Goal: Navigation & Orientation: Find specific page/section

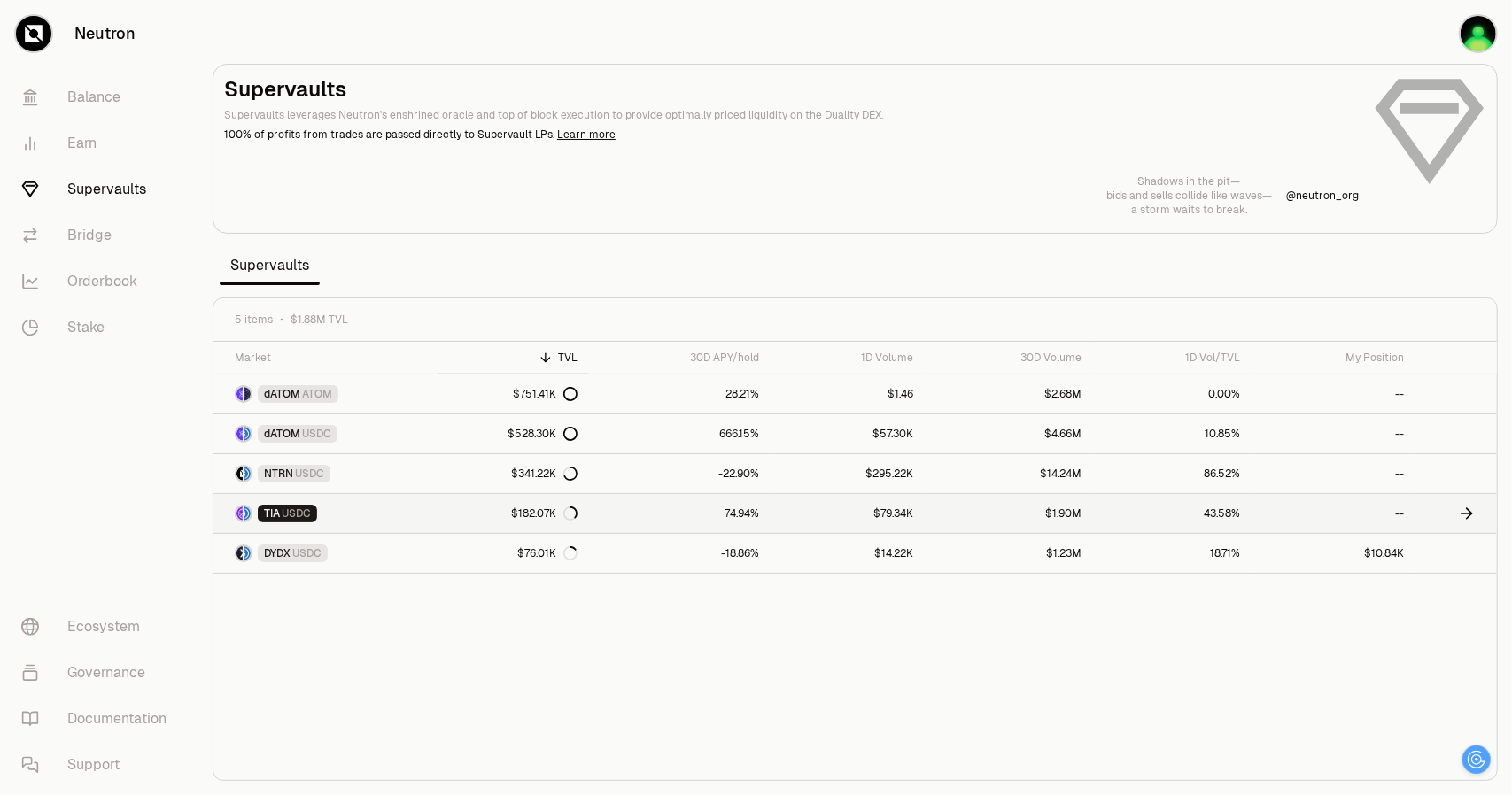
click at [435, 516] on link "TIA USDC" at bounding box center [325, 514] width 224 height 39
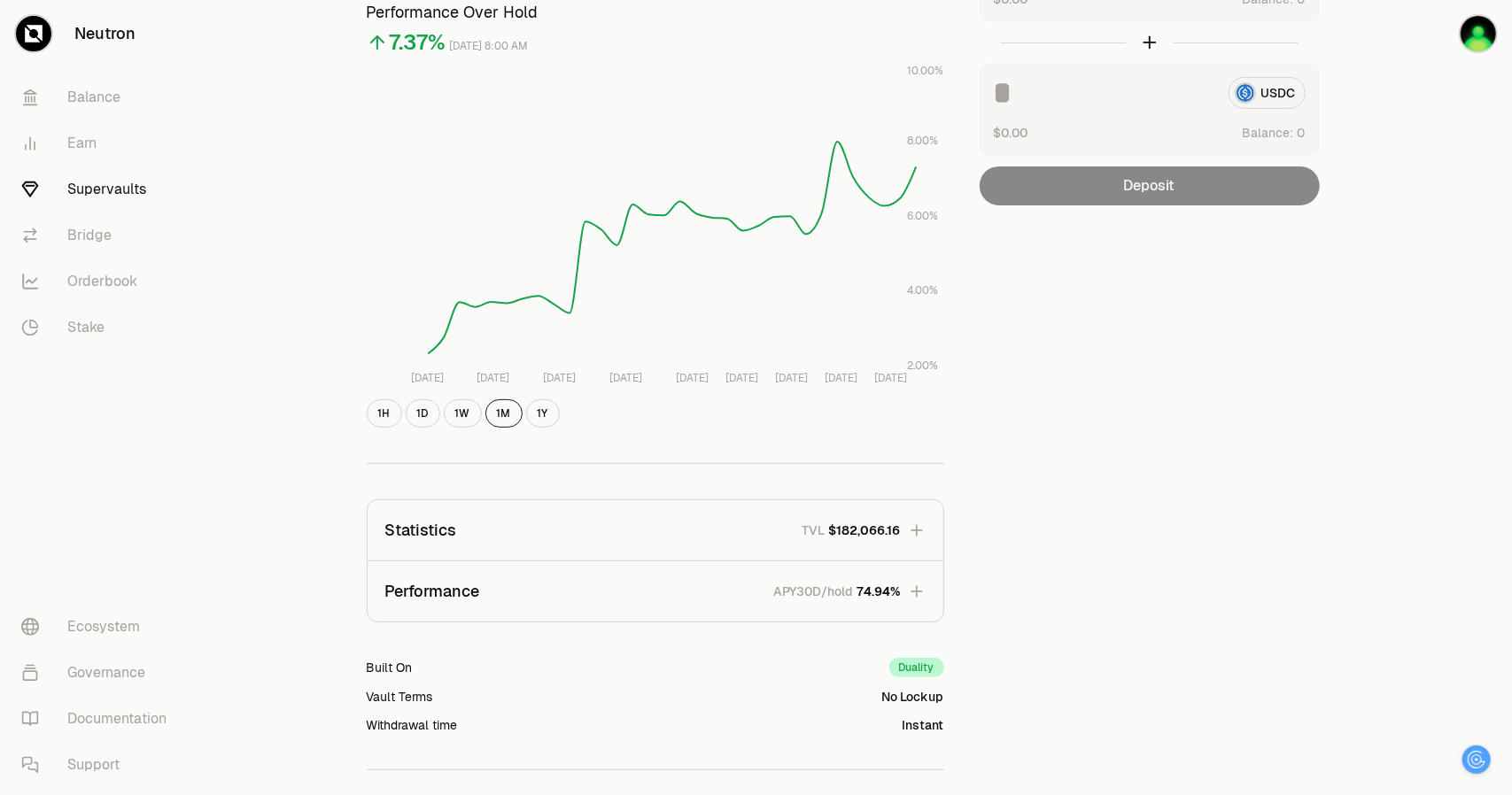
scroll to position [335, 0]
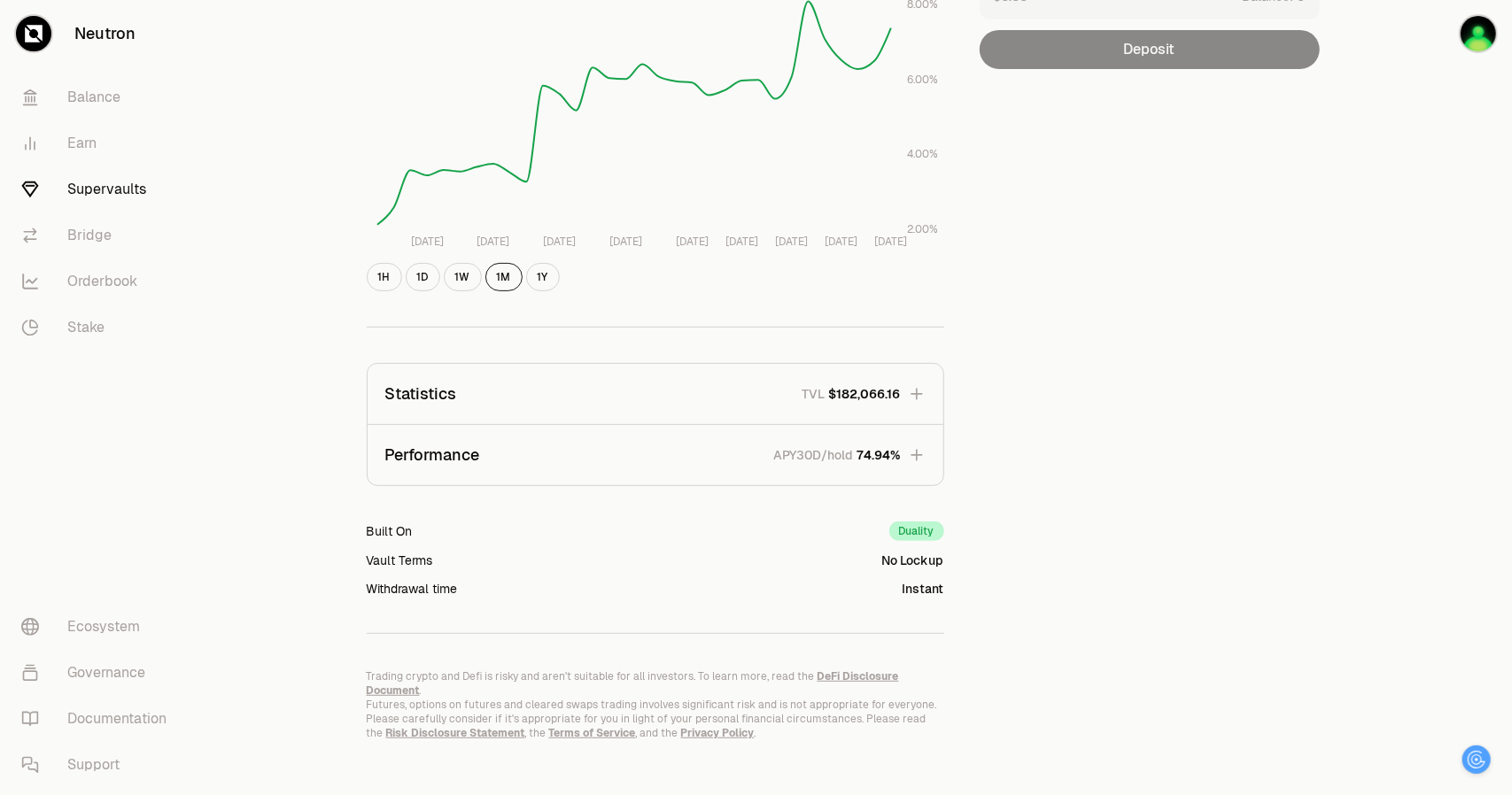
click at [569, 430] on button "Performance APY30D/hold 74.94%" at bounding box center [655, 455] width 575 height 60
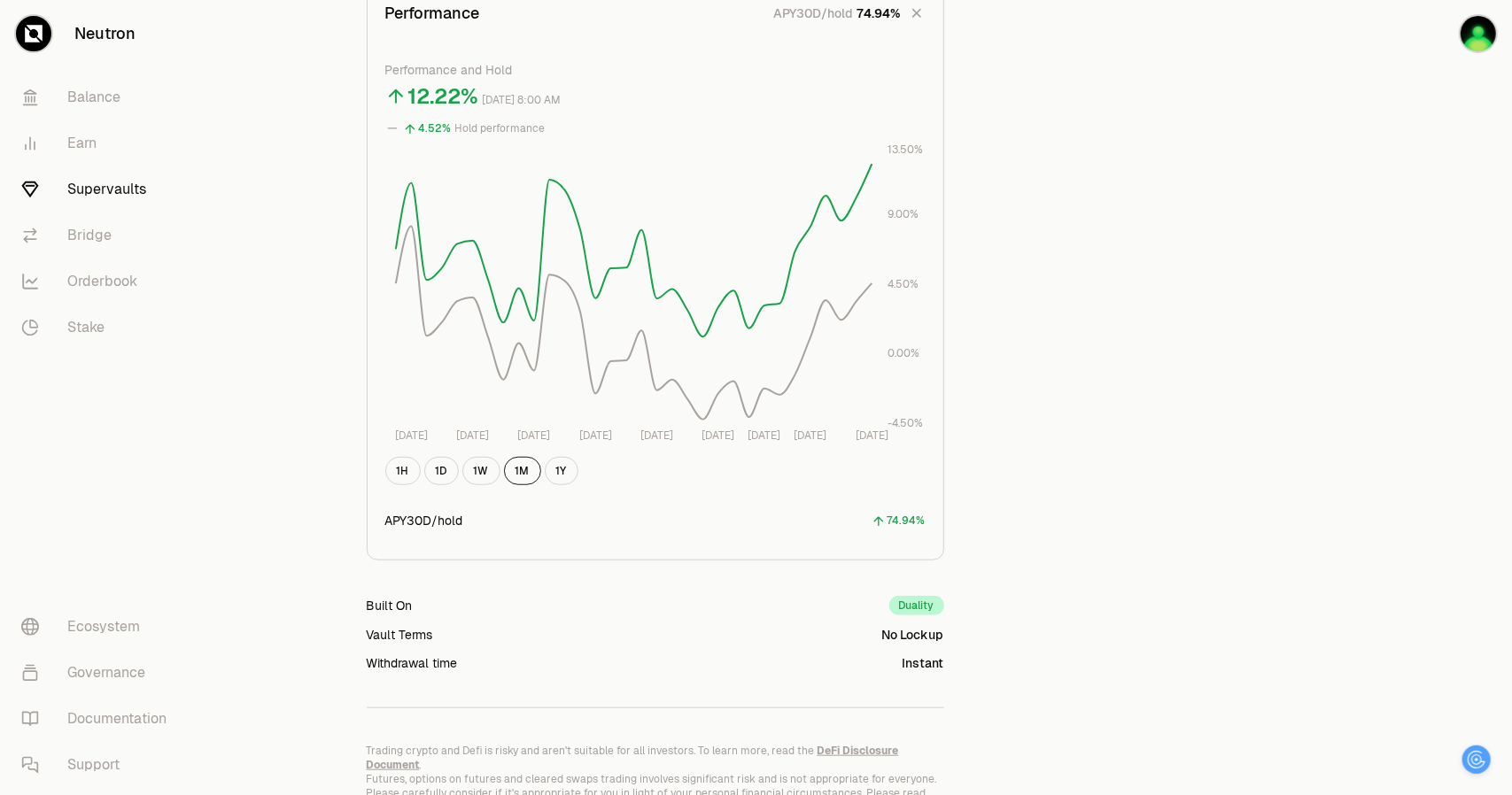
scroll to position [674, 0]
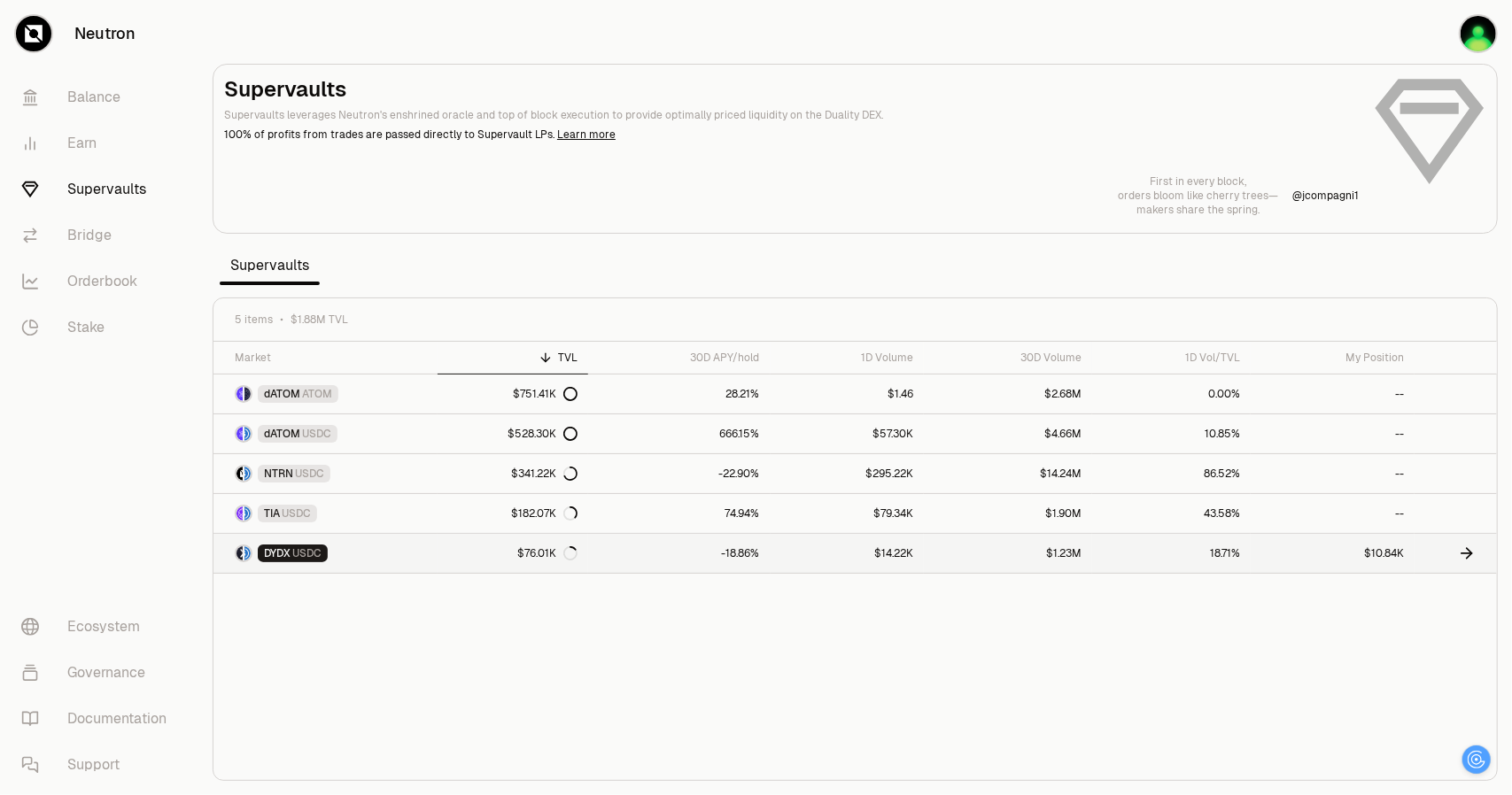
click at [447, 560] on link "$76.01K" at bounding box center [513, 554] width 151 height 39
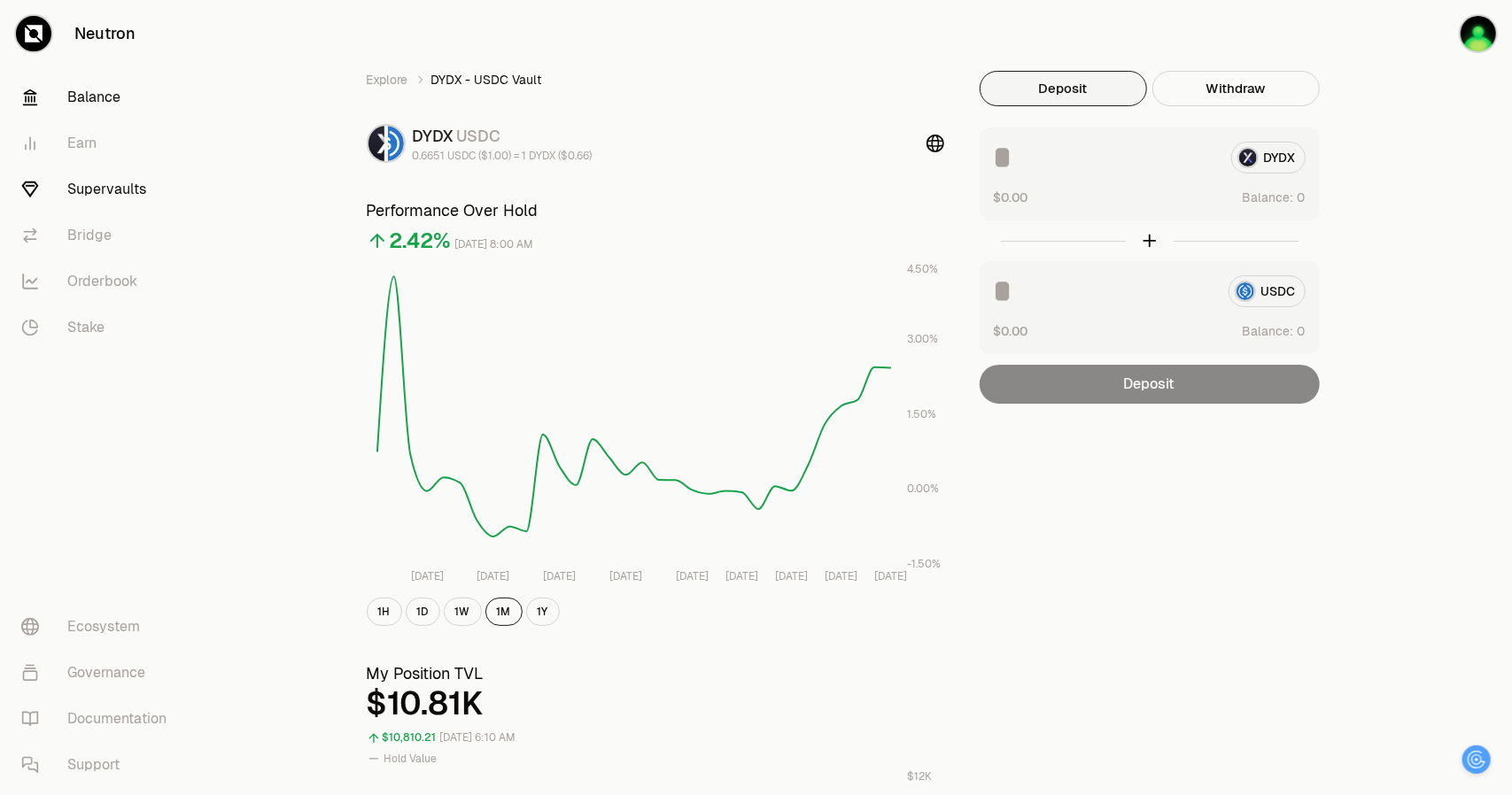
click at [103, 96] on link "Balance" at bounding box center [98, 96] width 184 height 46
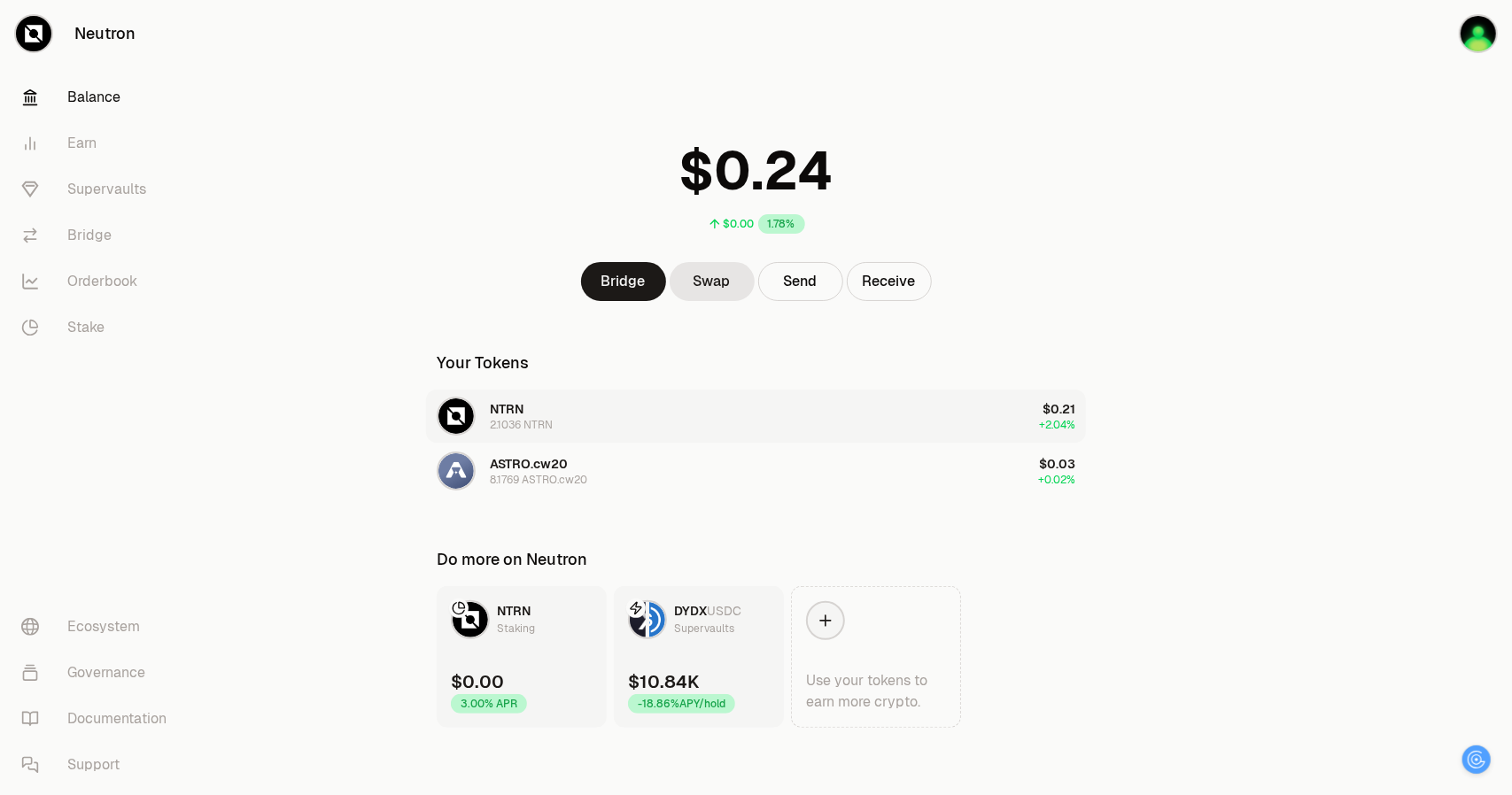
scroll to position [3, 0]
